Goal: Check status: Check status

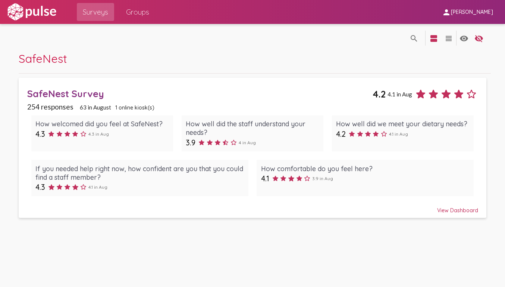
click at [86, 103] on div "254 responses 63 in [DATE] online kiosk(s)" at bounding box center [252, 106] width 451 height 9
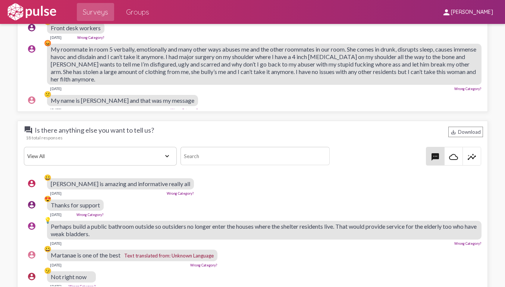
scroll to position [1117, 0]
